Goal: Task Accomplishment & Management: Manage account settings

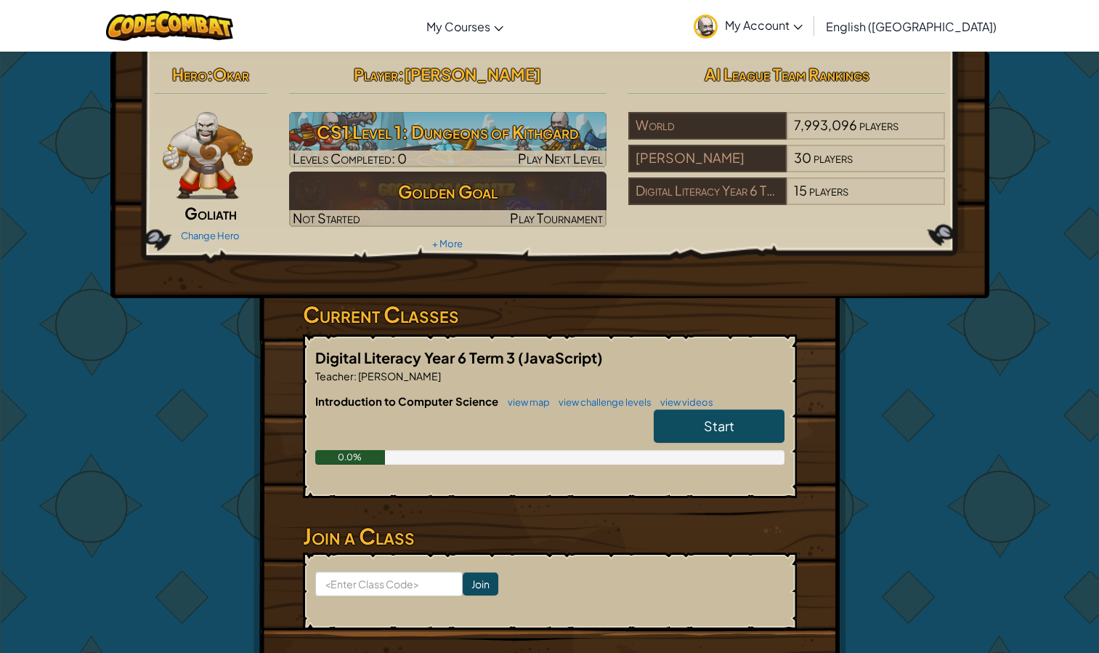
click at [714, 426] on span "Start" at bounding box center [719, 425] width 31 height 17
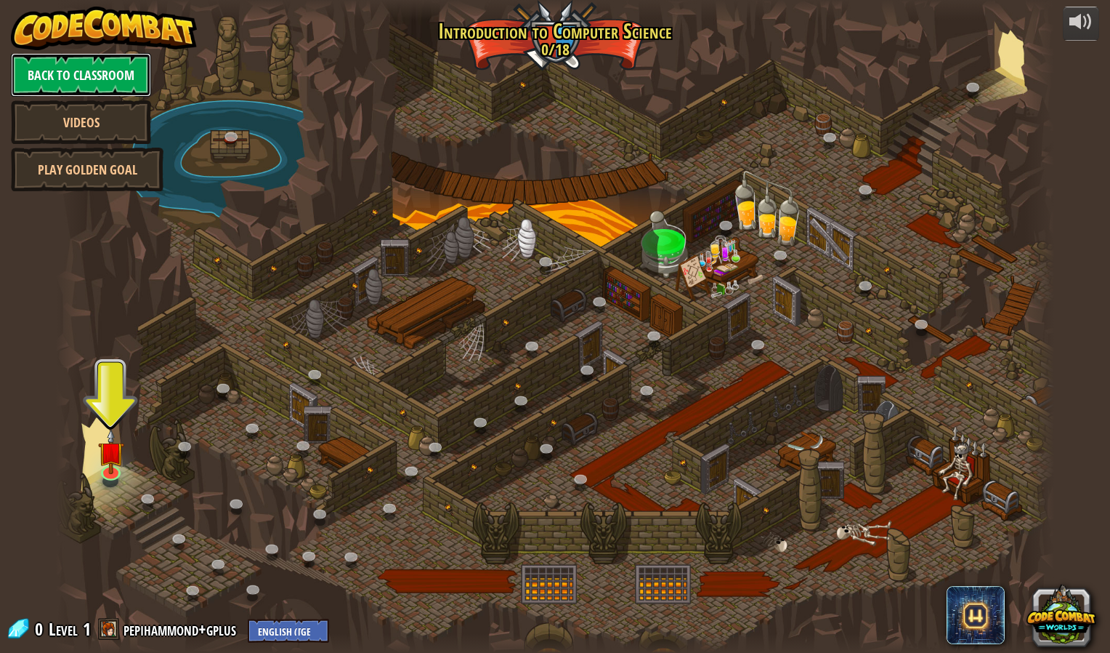
click at [57, 65] on link "Back to Classroom" at bounding box center [81, 75] width 140 height 44
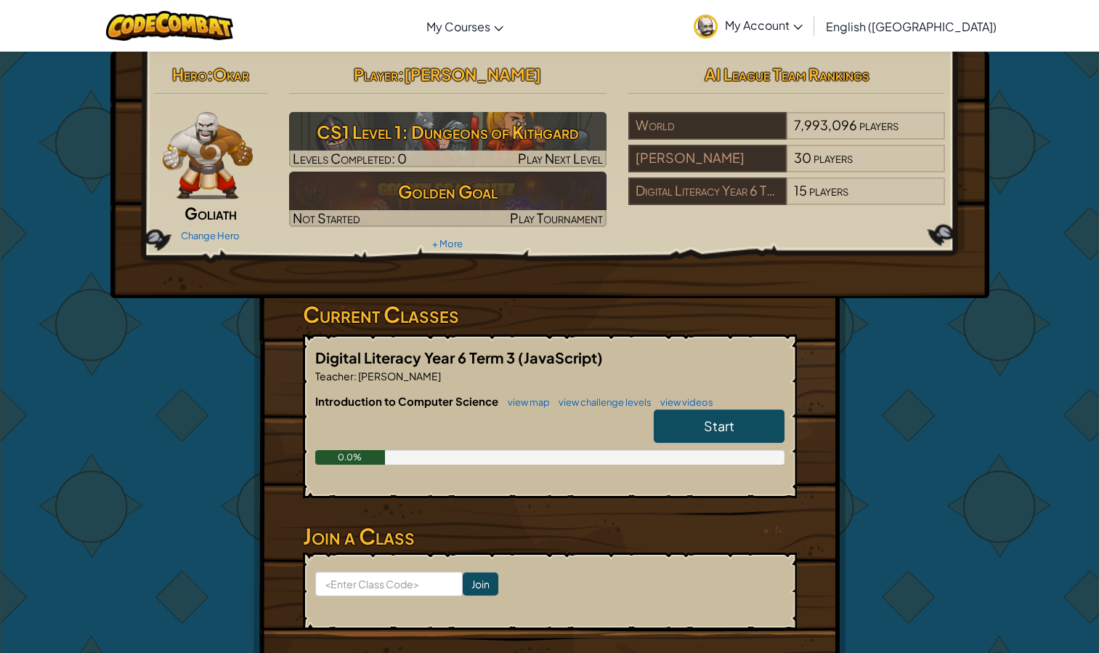
click at [708, 429] on span "Start" at bounding box center [719, 425] width 31 height 17
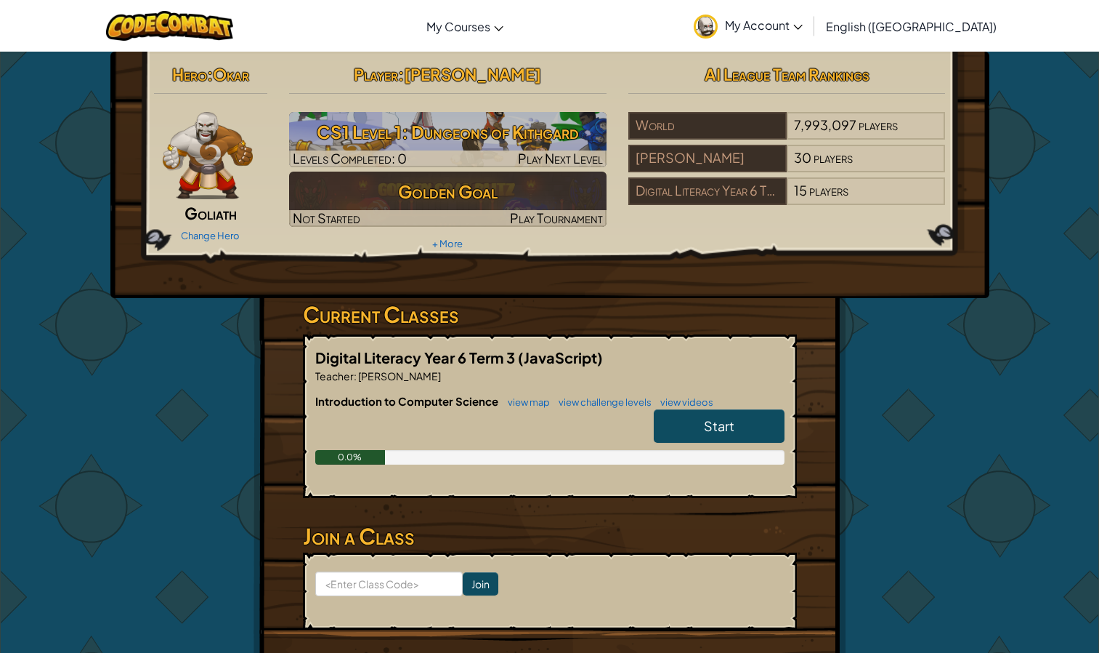
click at [810, 17] on link "My Account" at bounding box center [749, 26] width 124 height 46
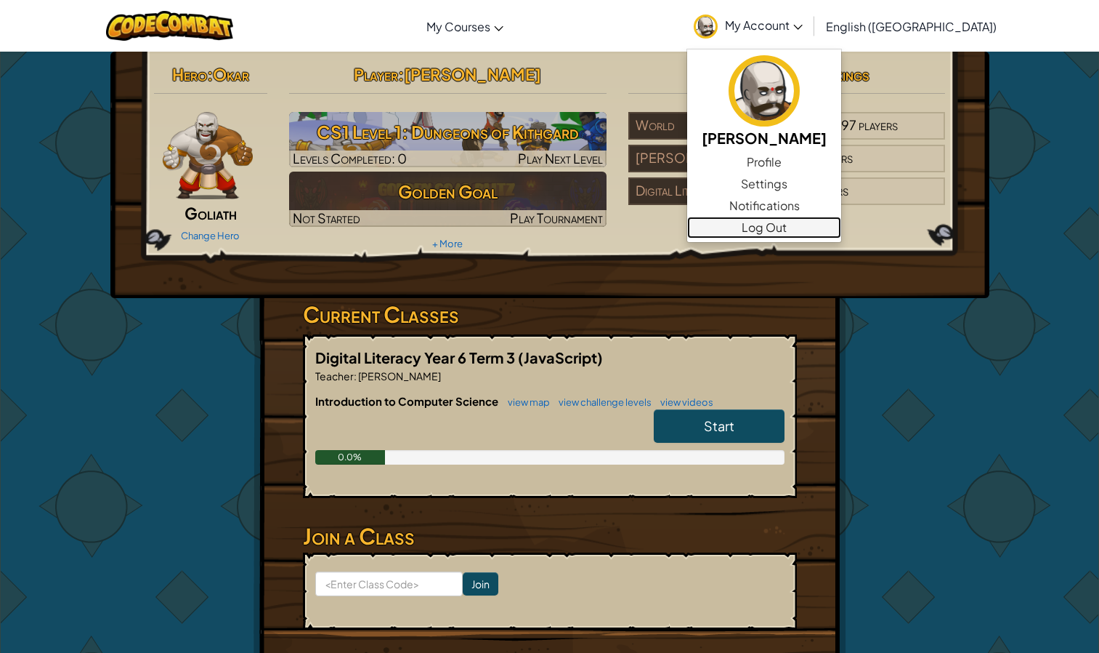
click at [842, 228] on link "Log Out" at bounding box center [764, 228] width 154 height 22
